Goal: Information Seeking & Learning: Check status

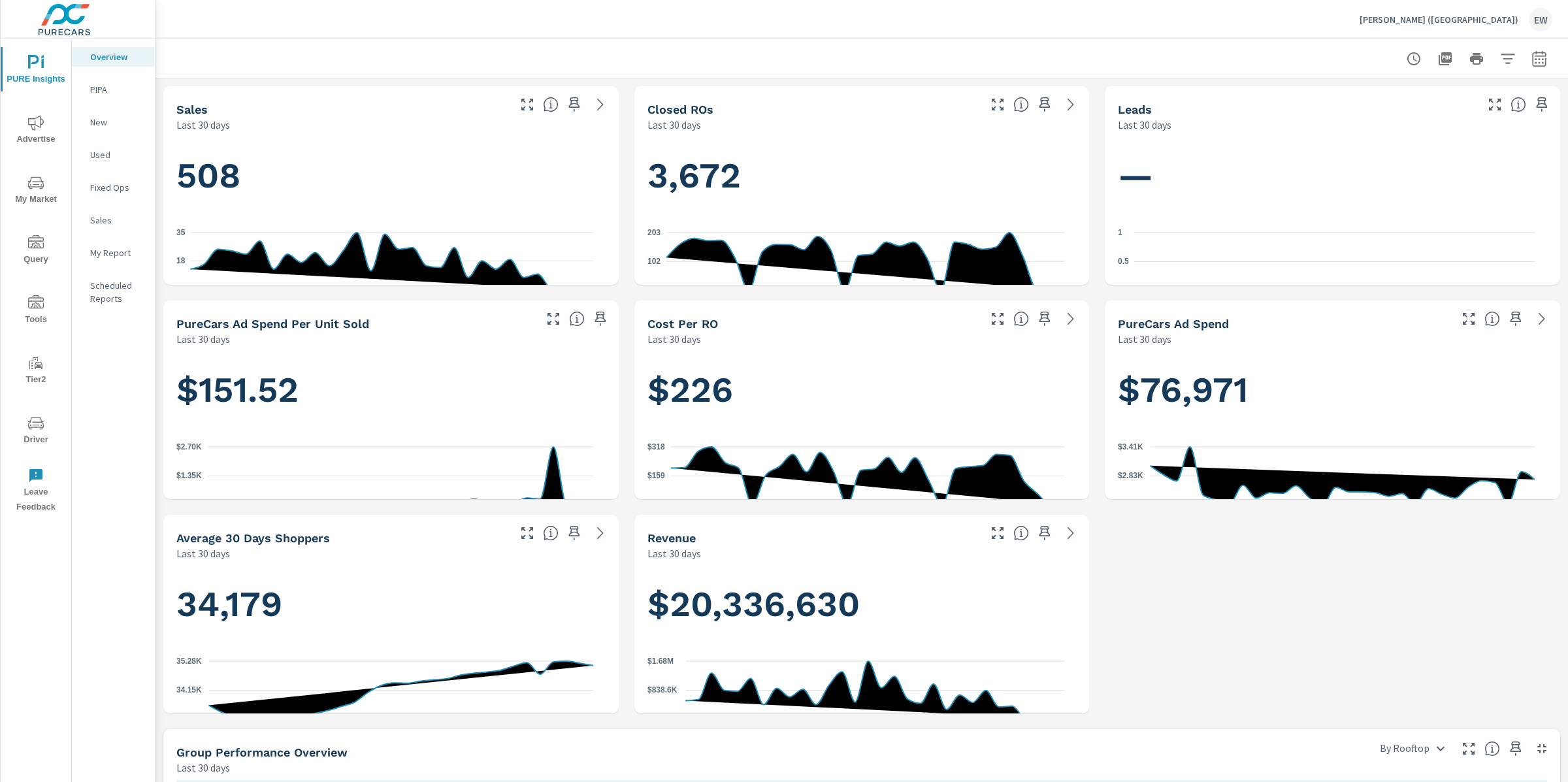
click at [159, 270] on div "Sales Last 30 days 508 0 18 35 [DATE] [DATE] Closed ROs Last 30 days 3,672 0 10…" at bounding box center [861, 721] width 1413 height 1285
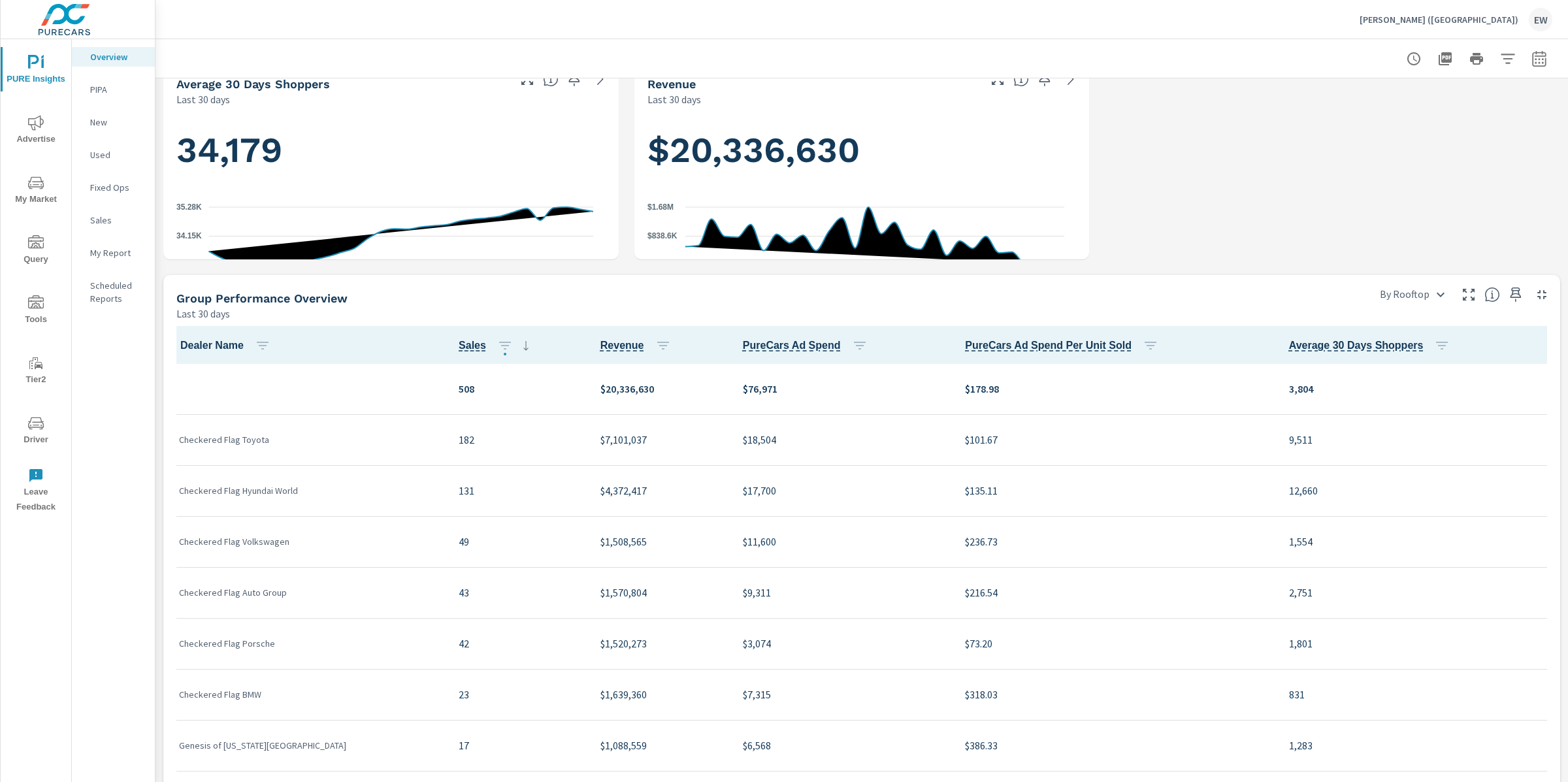
scroll to position [536, 0]
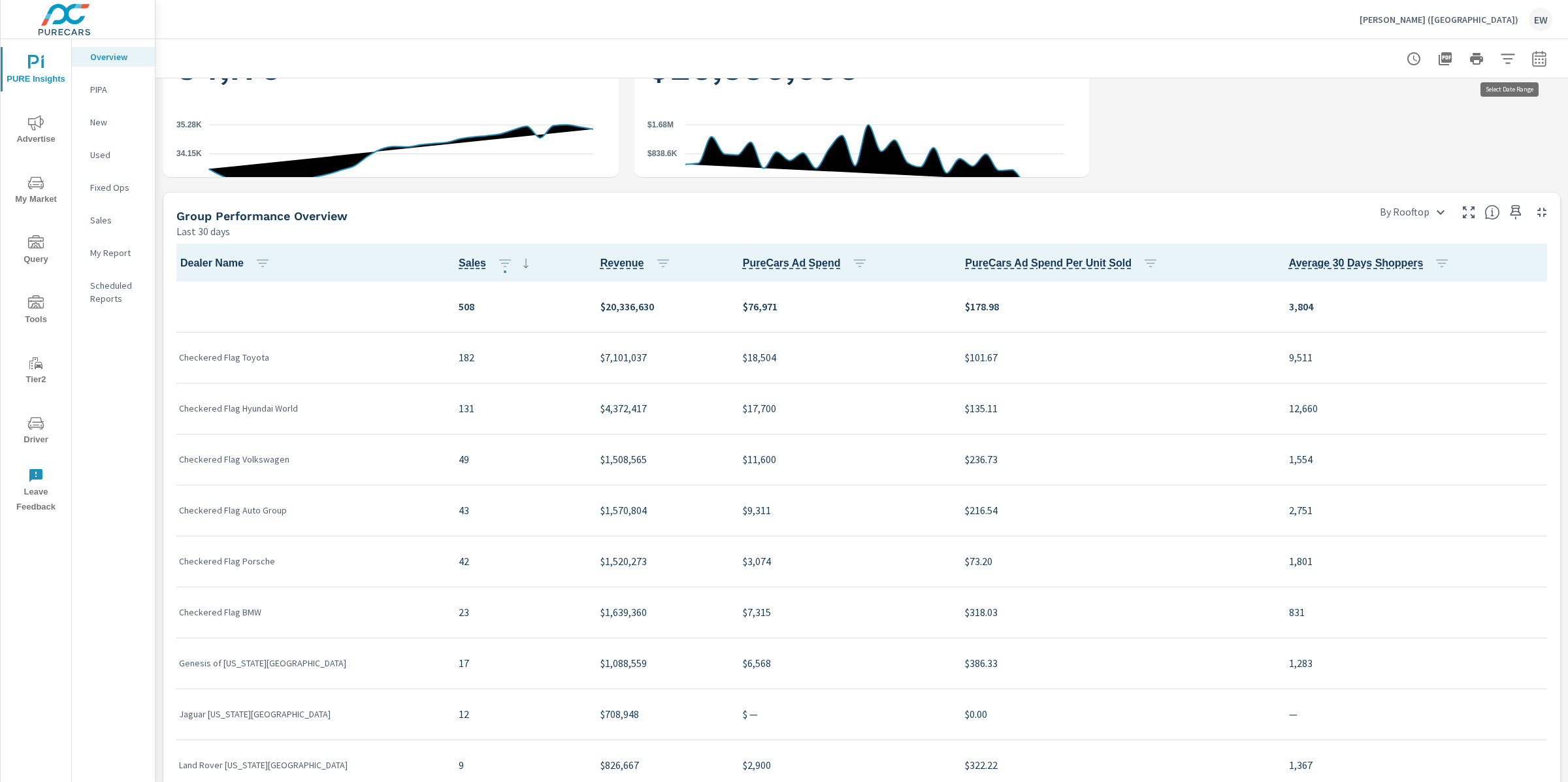
click at [1531, 57] on icon "button" at bounding box center [1539, 58] width 16 height 16
select select "Last 30 days"
click at [1411, 157] on p "+ Add comparison" at bounding box center [1435, 149] width 168 height 16
select select "Previous period"
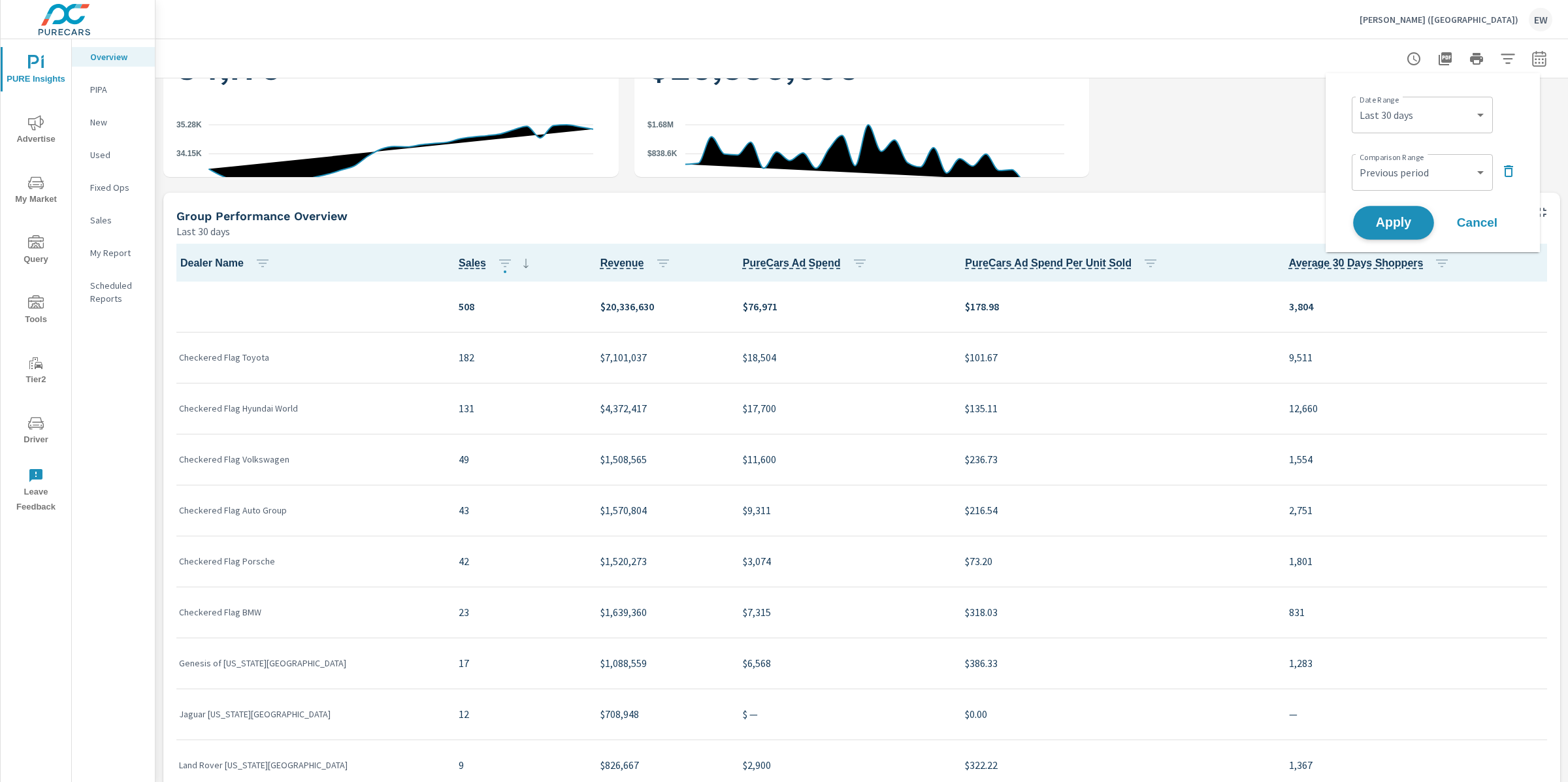
click at [1398, 230] on span "Apply" at bounding box center [1393, 222] width 54 height 12
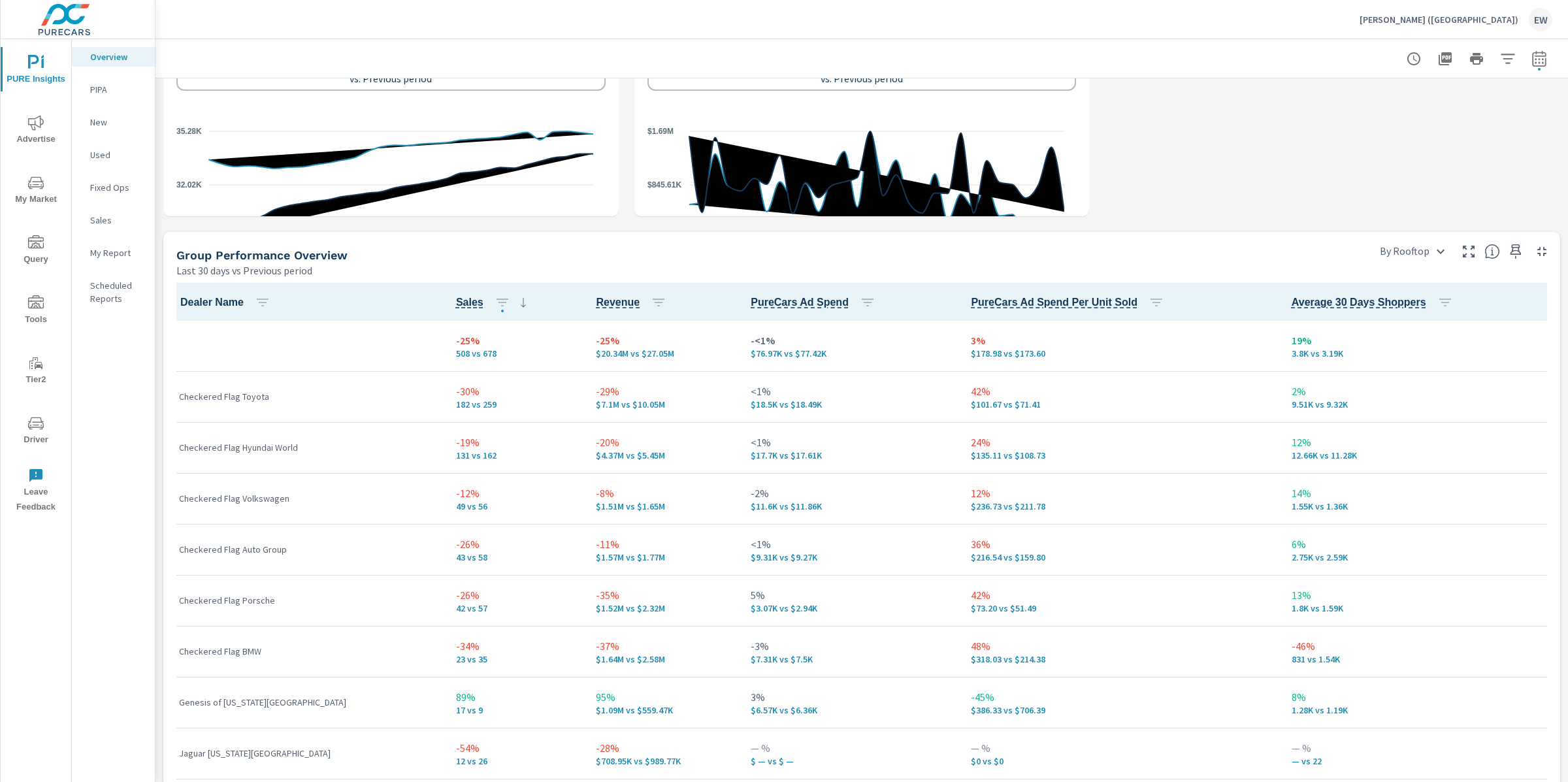
scroll to position [748, 0]
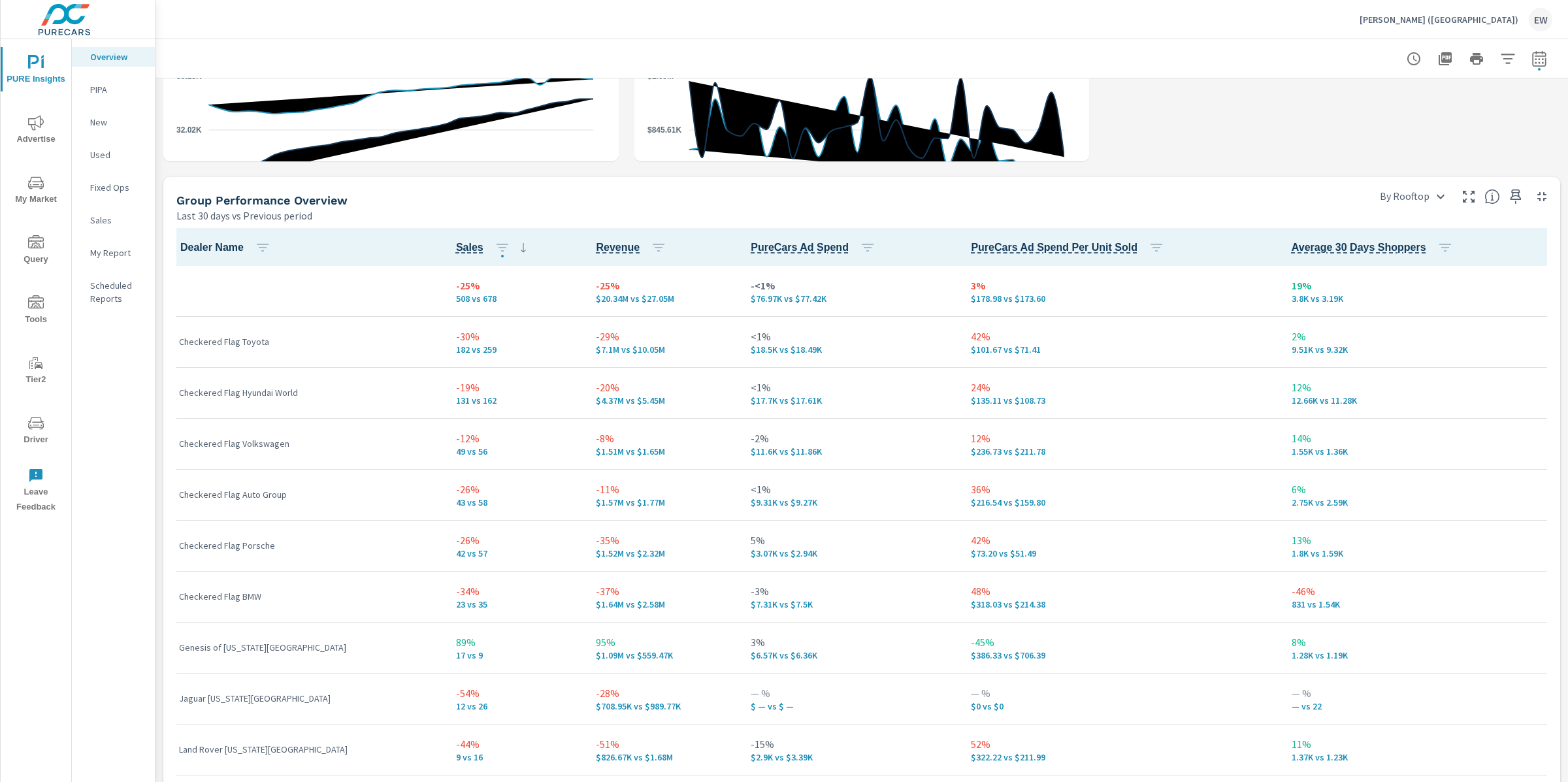
click at [158, 467] on div "Sales Last 30 days vs Previous period 508 -170 (25%) vs. Previous period 0 21 4…" at bounding box center [861, 169] width 1413 height 1677
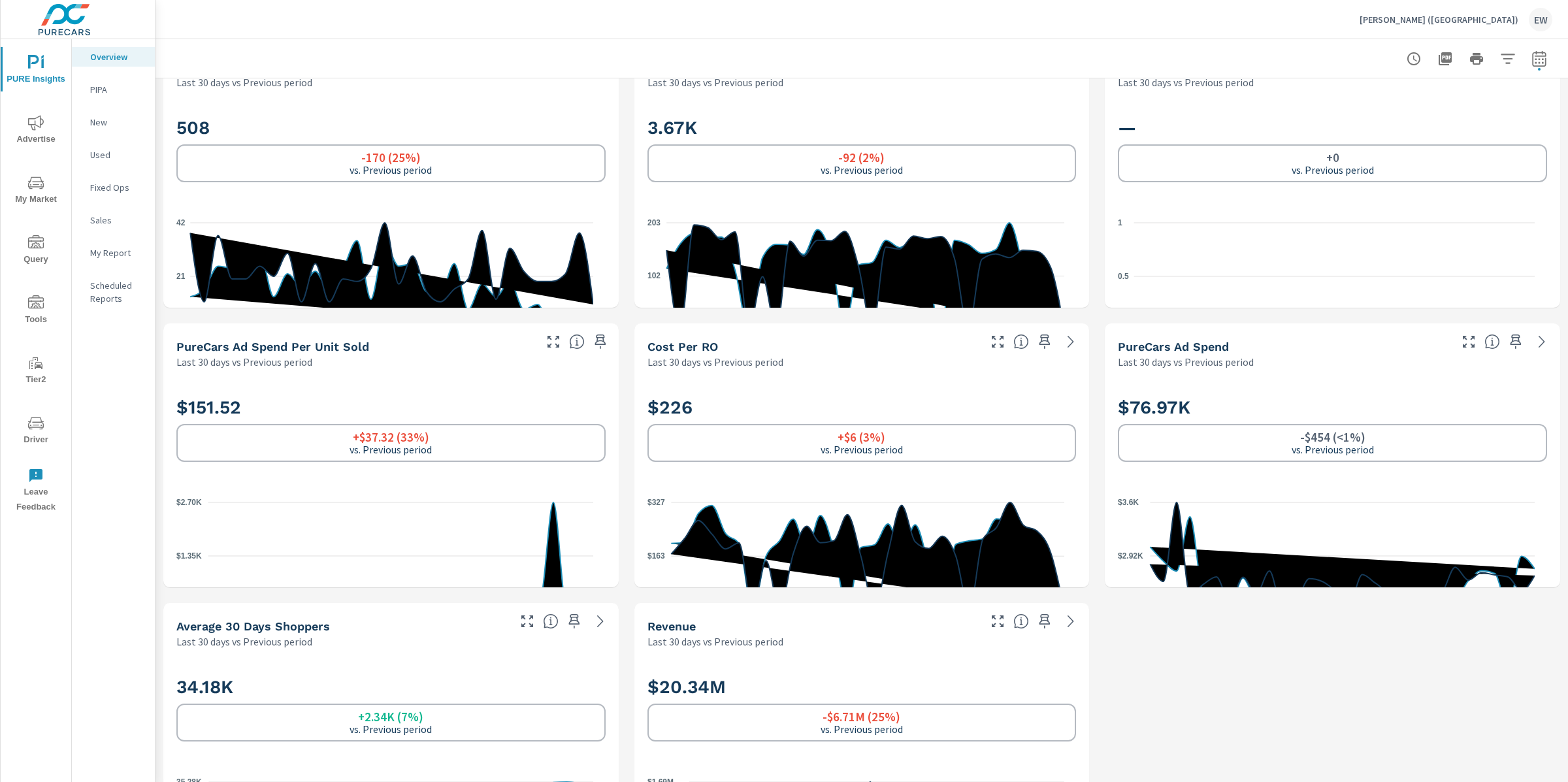
scroll to position [0, 0]
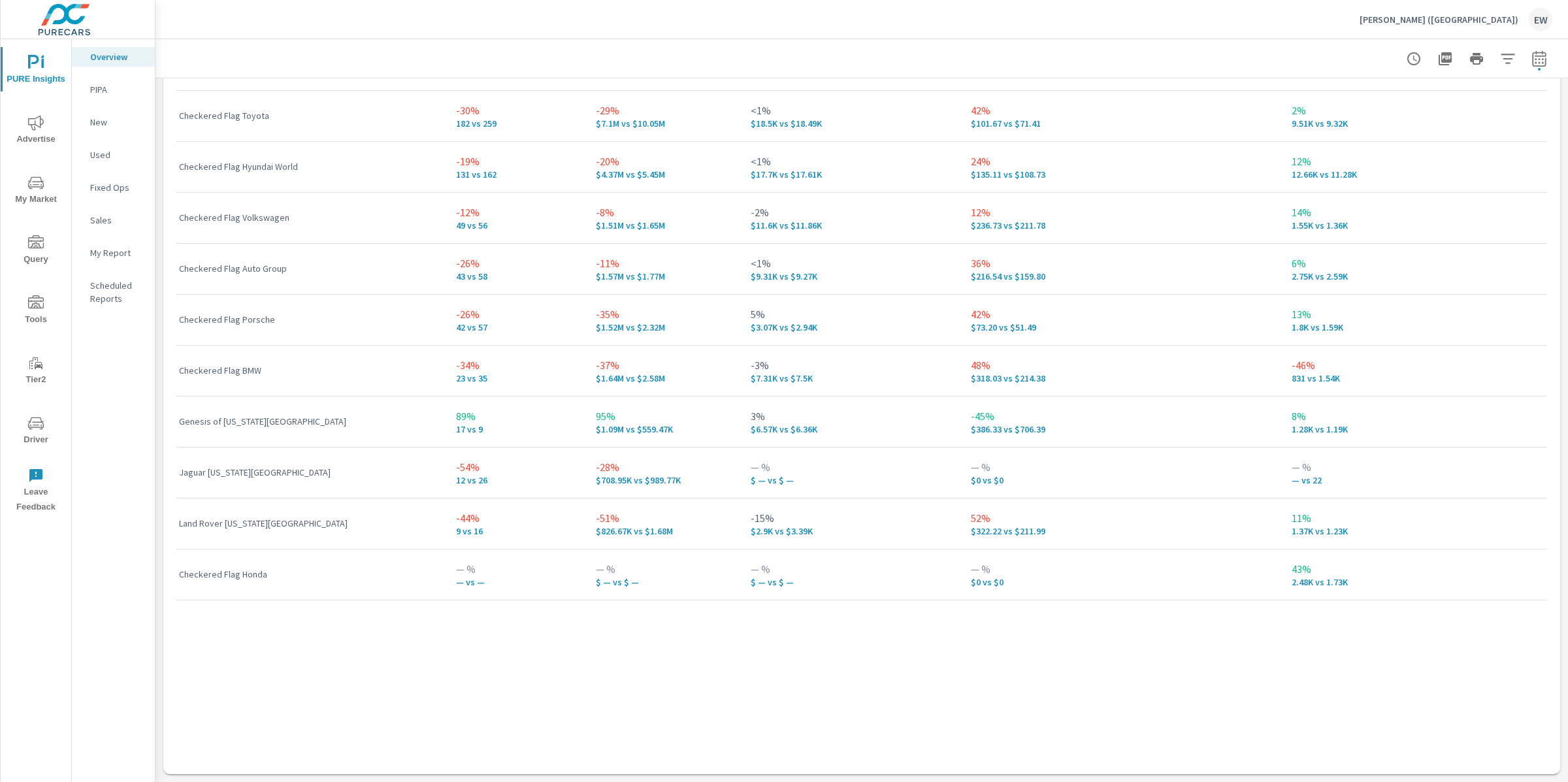
scroll to position [1170, 0]
click at [310, 326] on p "Checkered Flag Porsche" at bounding box center [307, 319] width 256 height 13
drag, startPoint x: 182, startPoint y: 443, endPoint x: 311, endPoint y: 448, distance: 129.1
click at [311, 428] on p "Genesis of [US_STATE][GEOGRAPHIC_DATA]" at bounding box center [307, 422] width 256 height 13
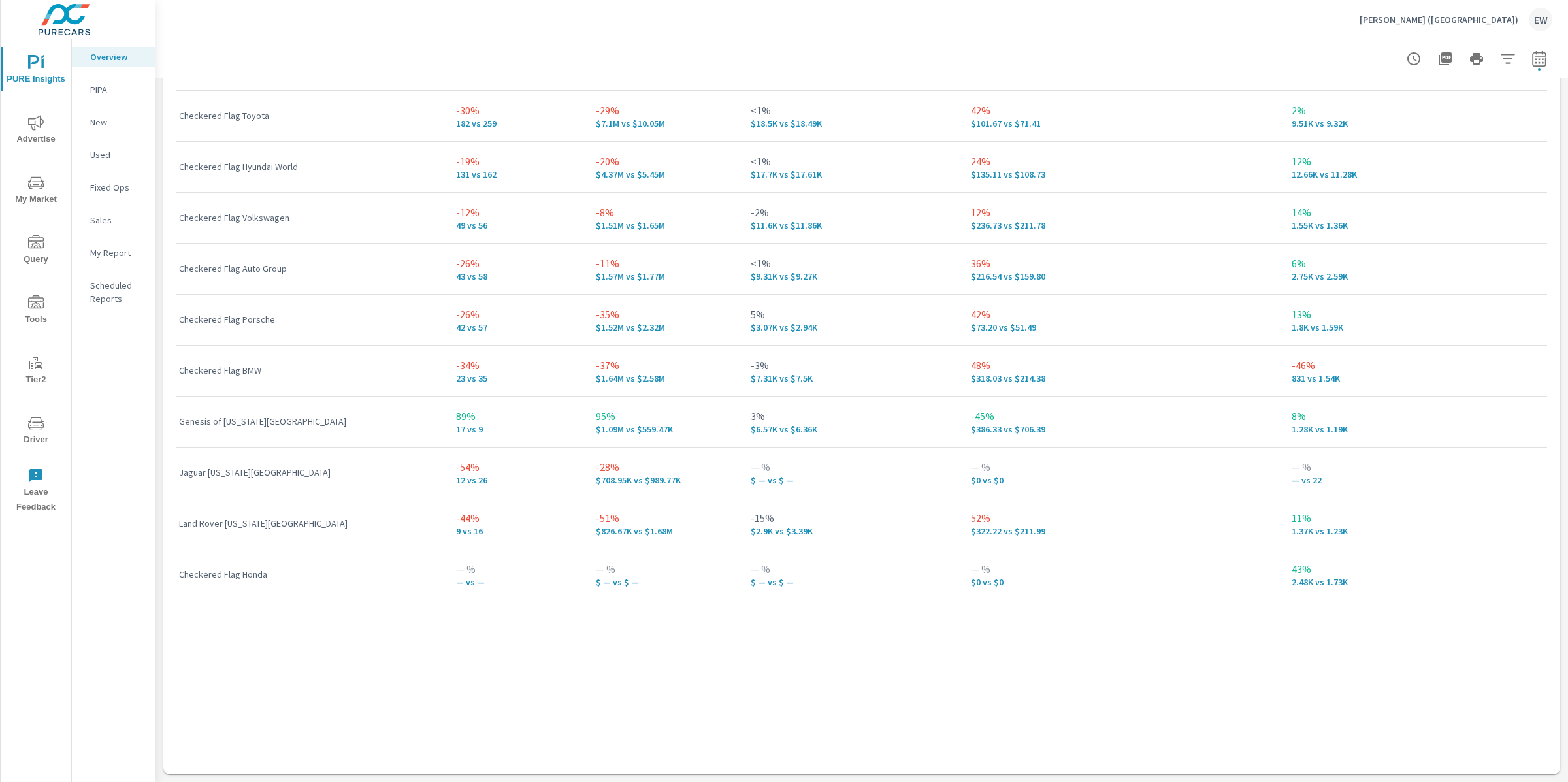
scroll to position [1104, 0]
drag, startPoint x: 398, startPoint y: 502, endPoint x: 426, endPoint y: 501, distance: 28.0
click at [445, 447] on td "89% 17 vs 9" at bounding box center [515, 422] width 140 height 51
click at [456, 423] on p "89%" at bounding box center [515, 416] width 120 height 16
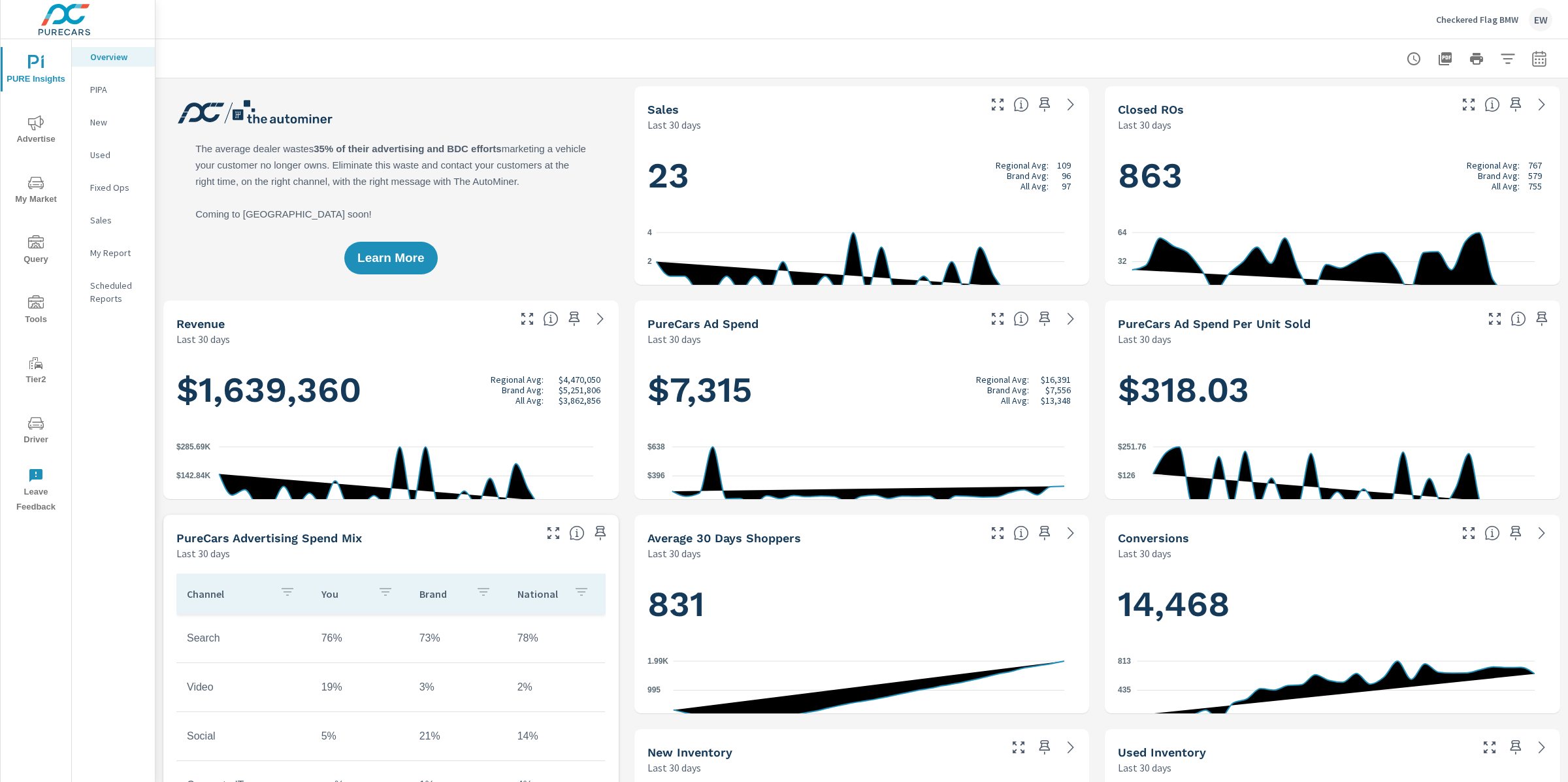
scroll to position [1, 0]
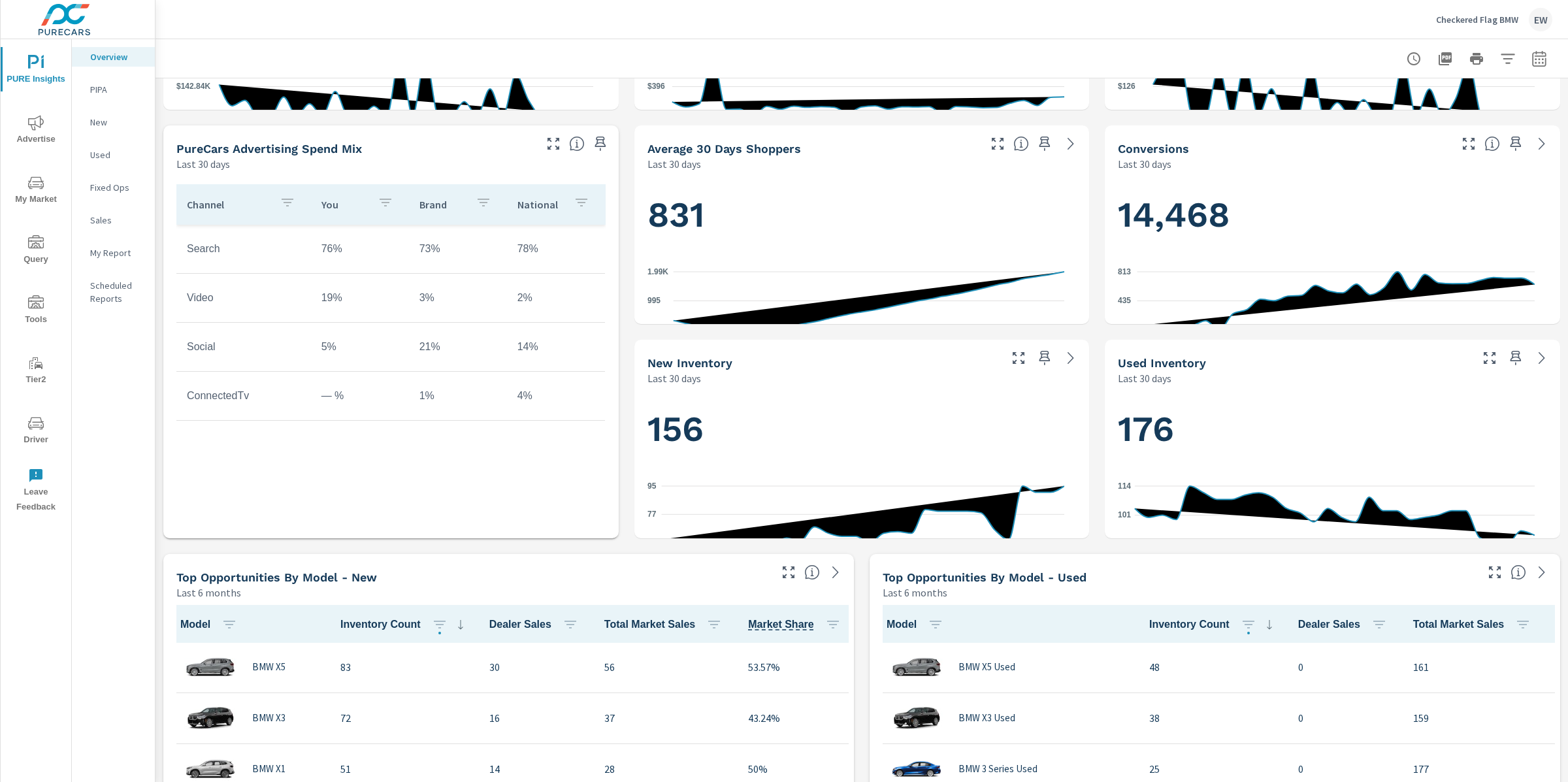
scroll to position [390, 0]
click at [624, 389] on div "Learn More The average dealer wastes 35% of their advertising and BDC efforts m…" at bounding box center [861, 759] width 1413 height 2143
click at [616, 377] on div "Learn More The average dealer wastes 35% of their advertising and BDC efforts m…" at bounding box center [861, 759] width 1413 height 2143
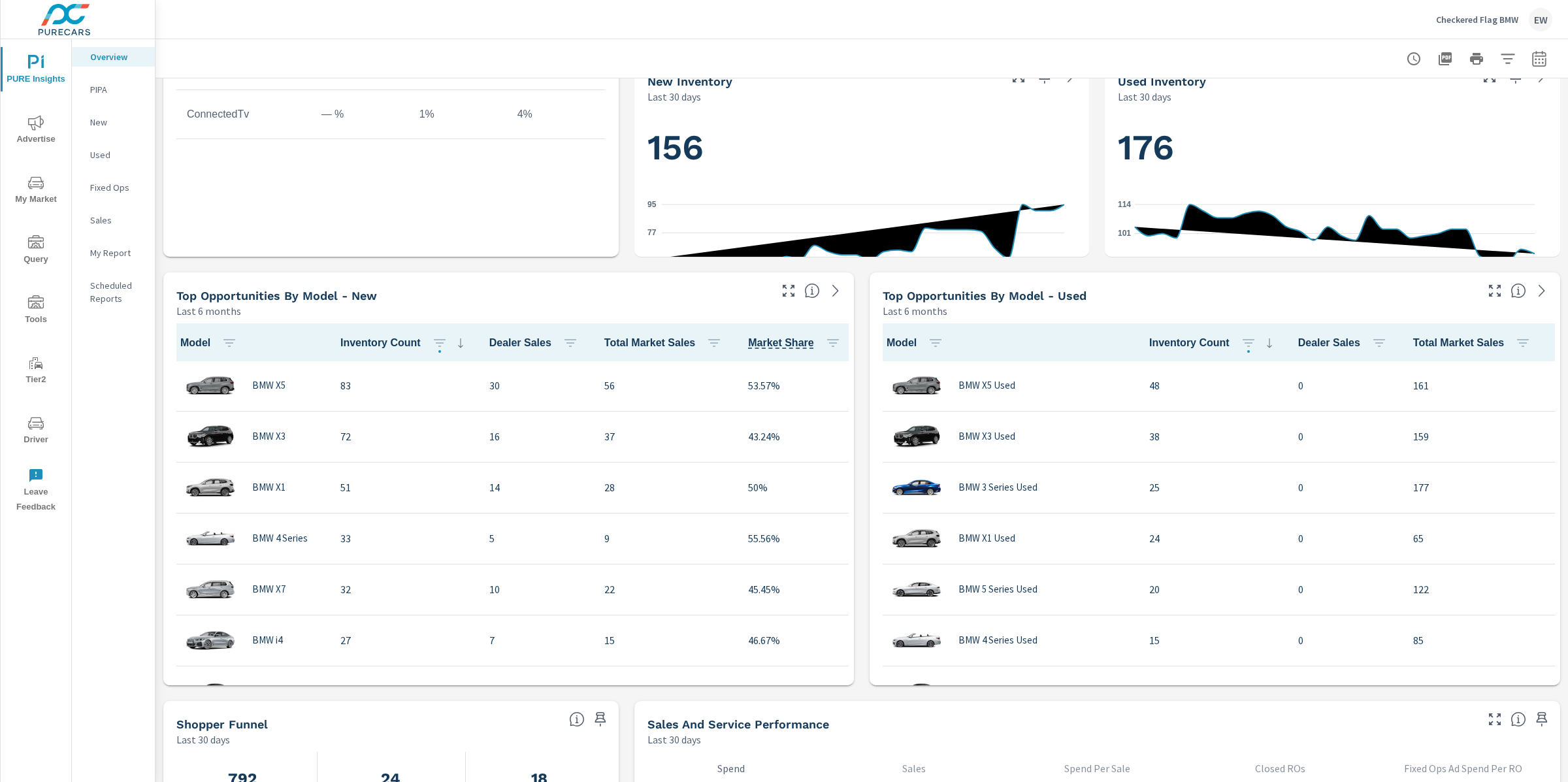
scroll to position [673, 0]
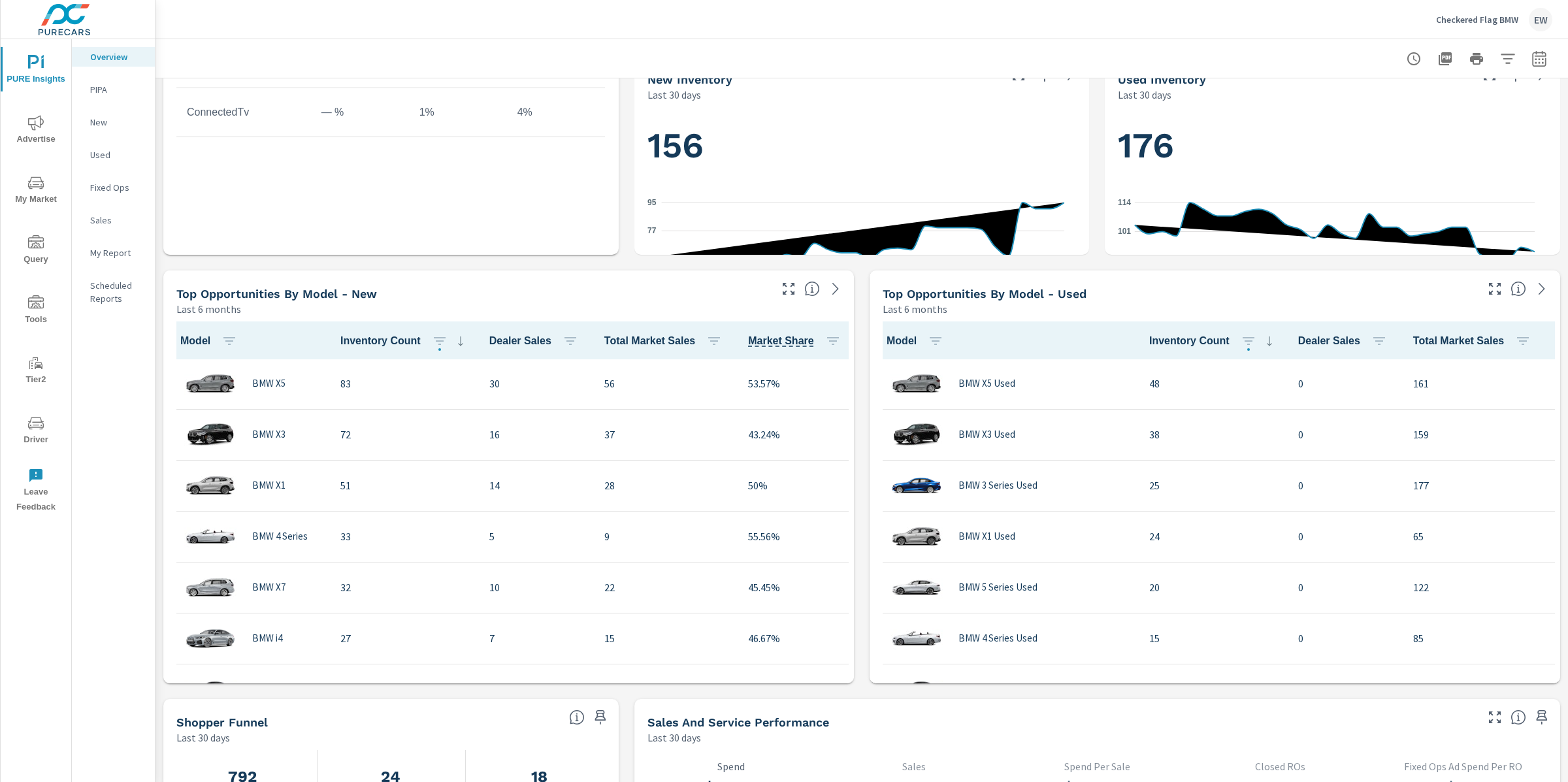
click at [158, 475] on div "Learn More The average dealer wastes 35% of their advertising and BDC efforts m…" at bounding box center [861, 476] width 1413 height 2143
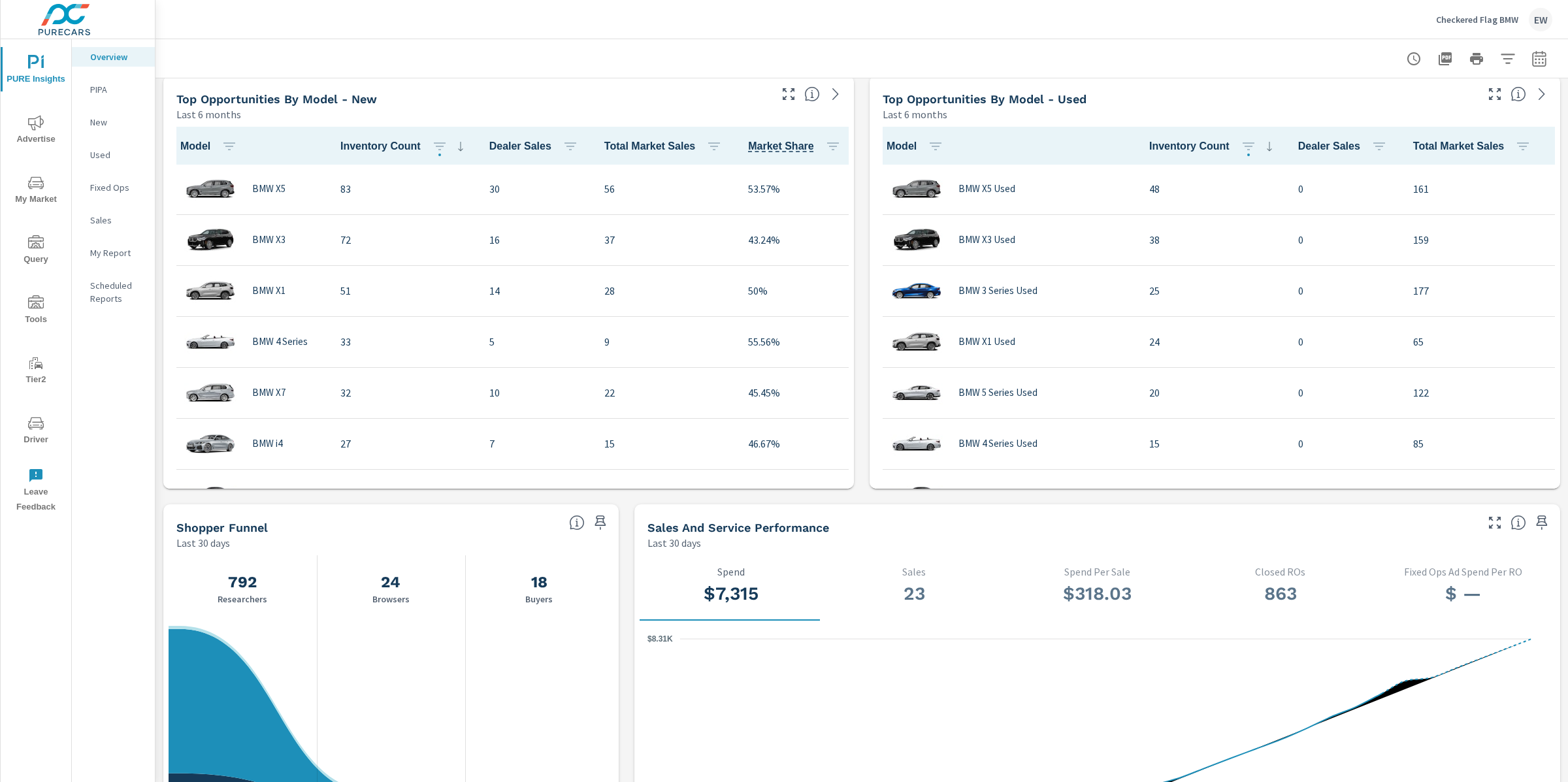
scroll to position [869, 0]
click at [623, 199] on div "Learn More The average dealer wastes 35% of their advertising and BDC efforts m…" at bounding box center [861, 280] width 1413 height 2143
click at [541, 22] on div "Checkered Flag BMW EW" at bounding box center [861, 19] width 1381 height 39
